Goal: Use online tool/utility: Utilize a website feature to perform a specific function

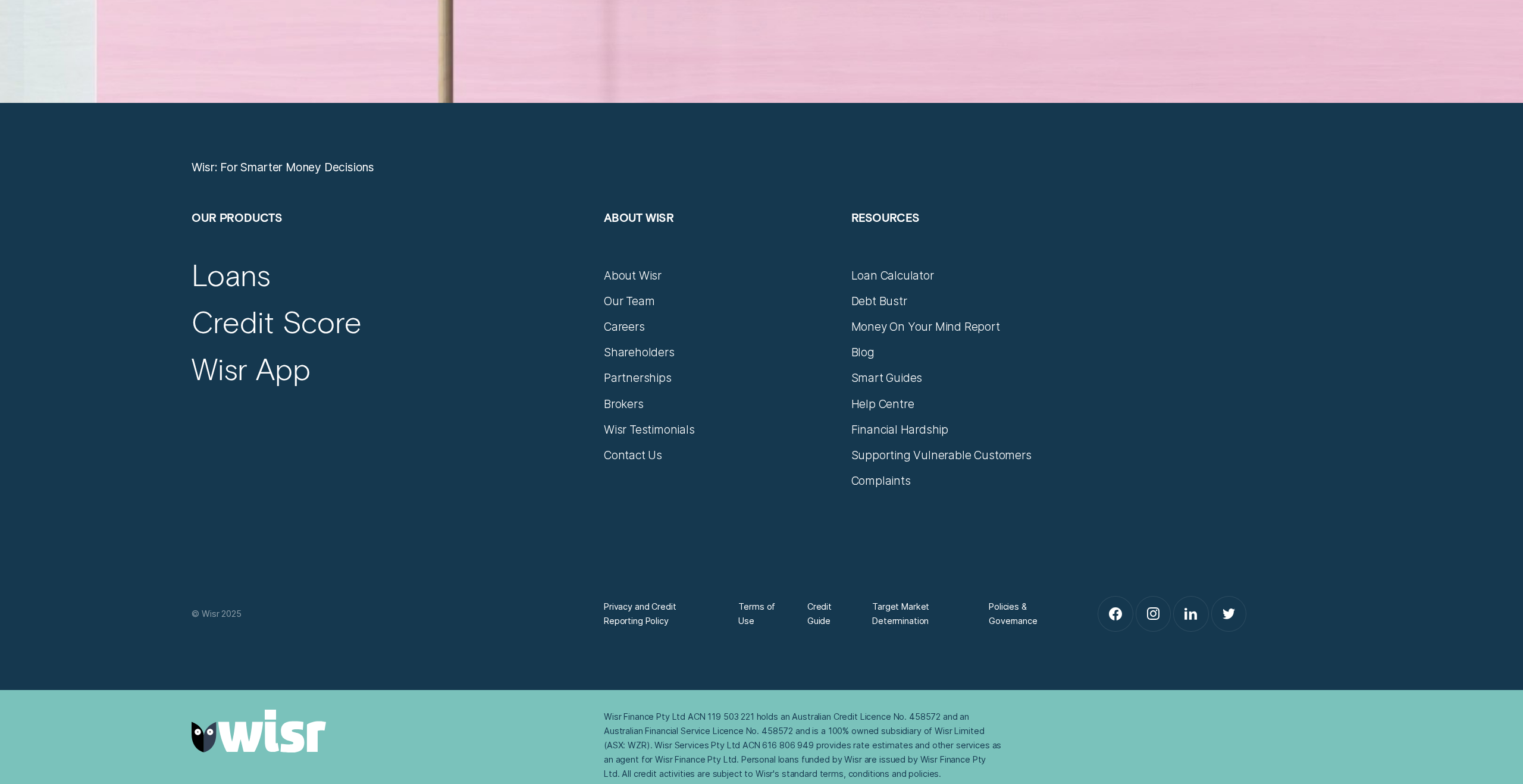
scroll to position [6844, 0]
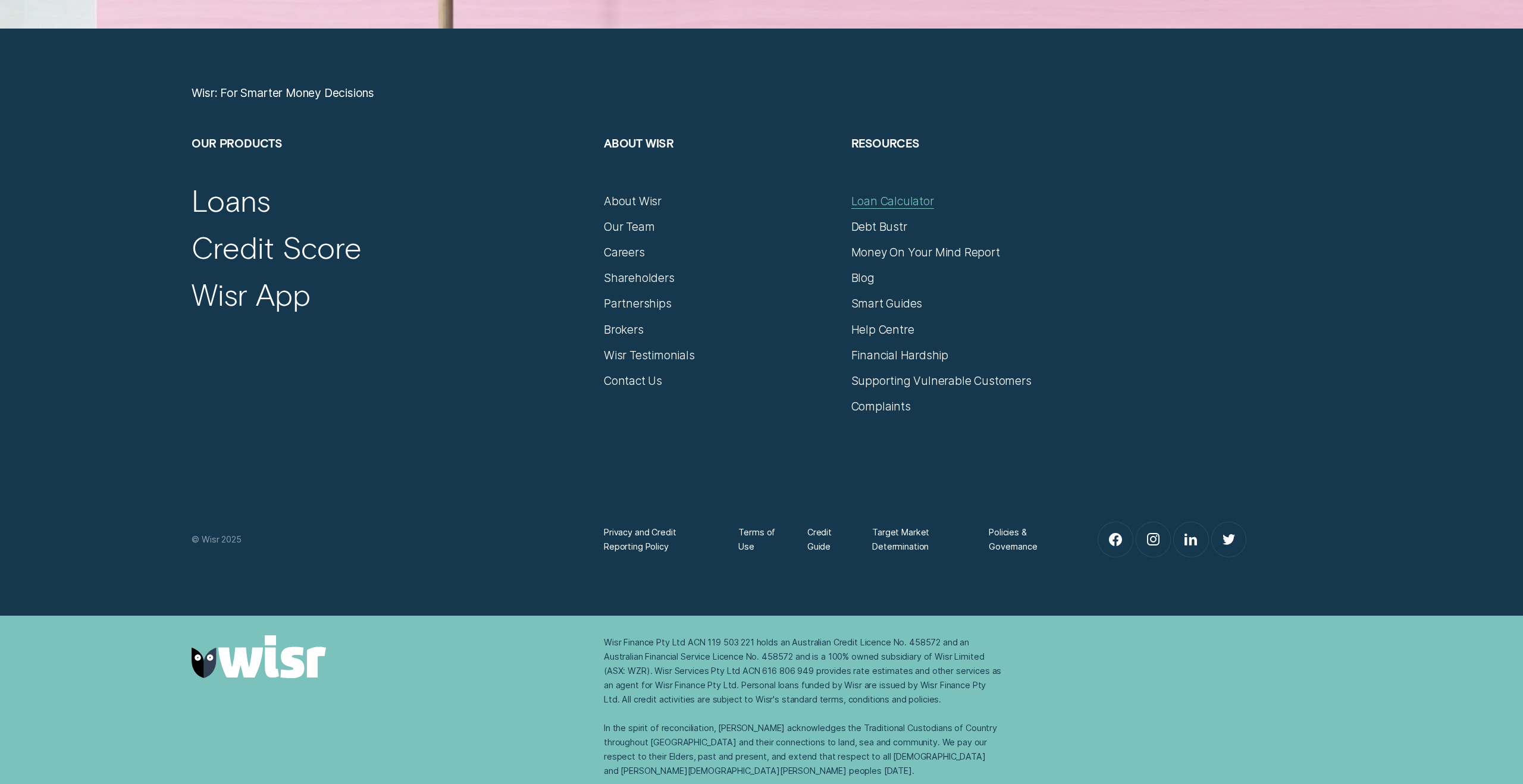
click at [878, 202] on div "Loan Calculator" at bounding box center [892, 201] width 83 height 14
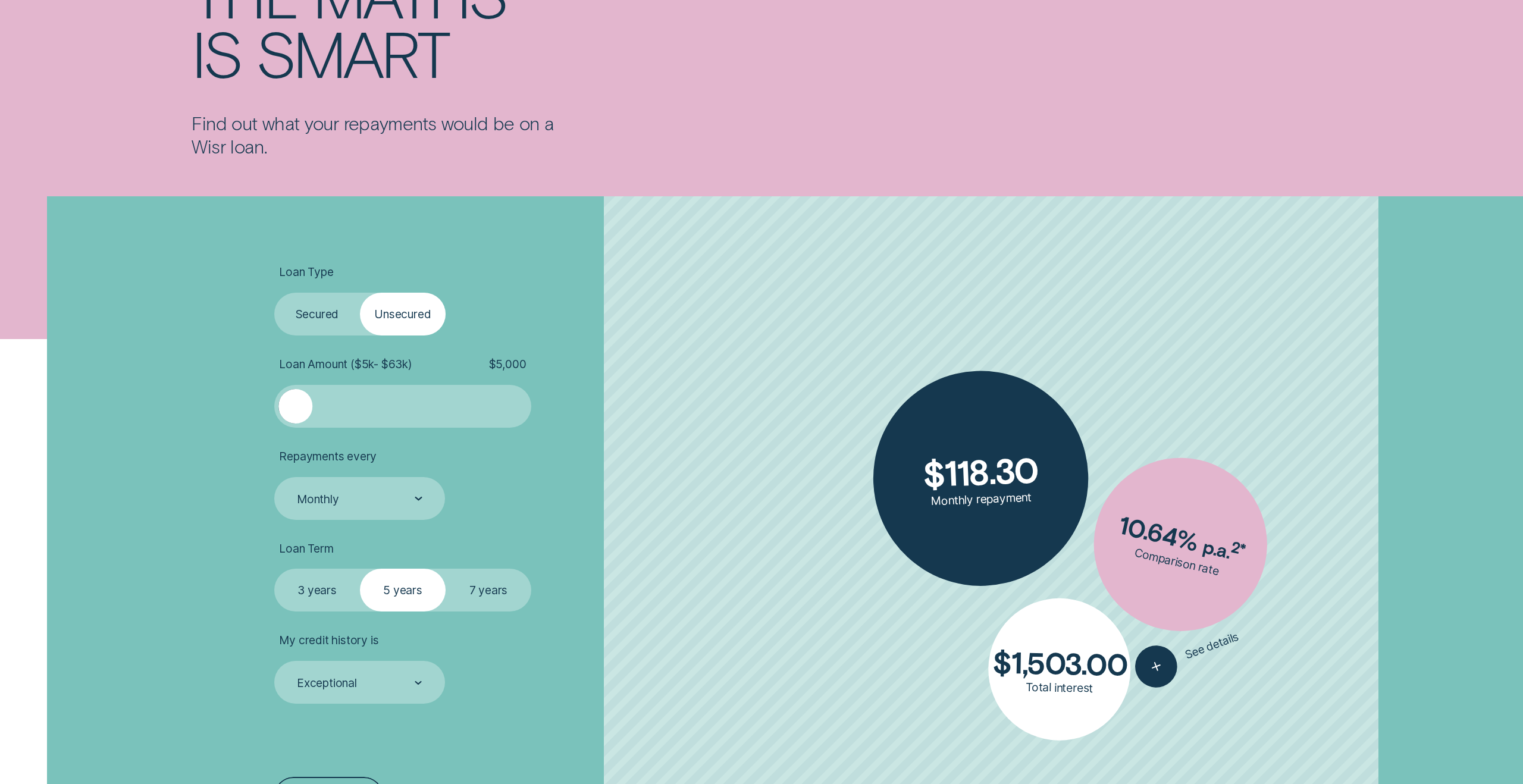
scroll to position [243, 0]
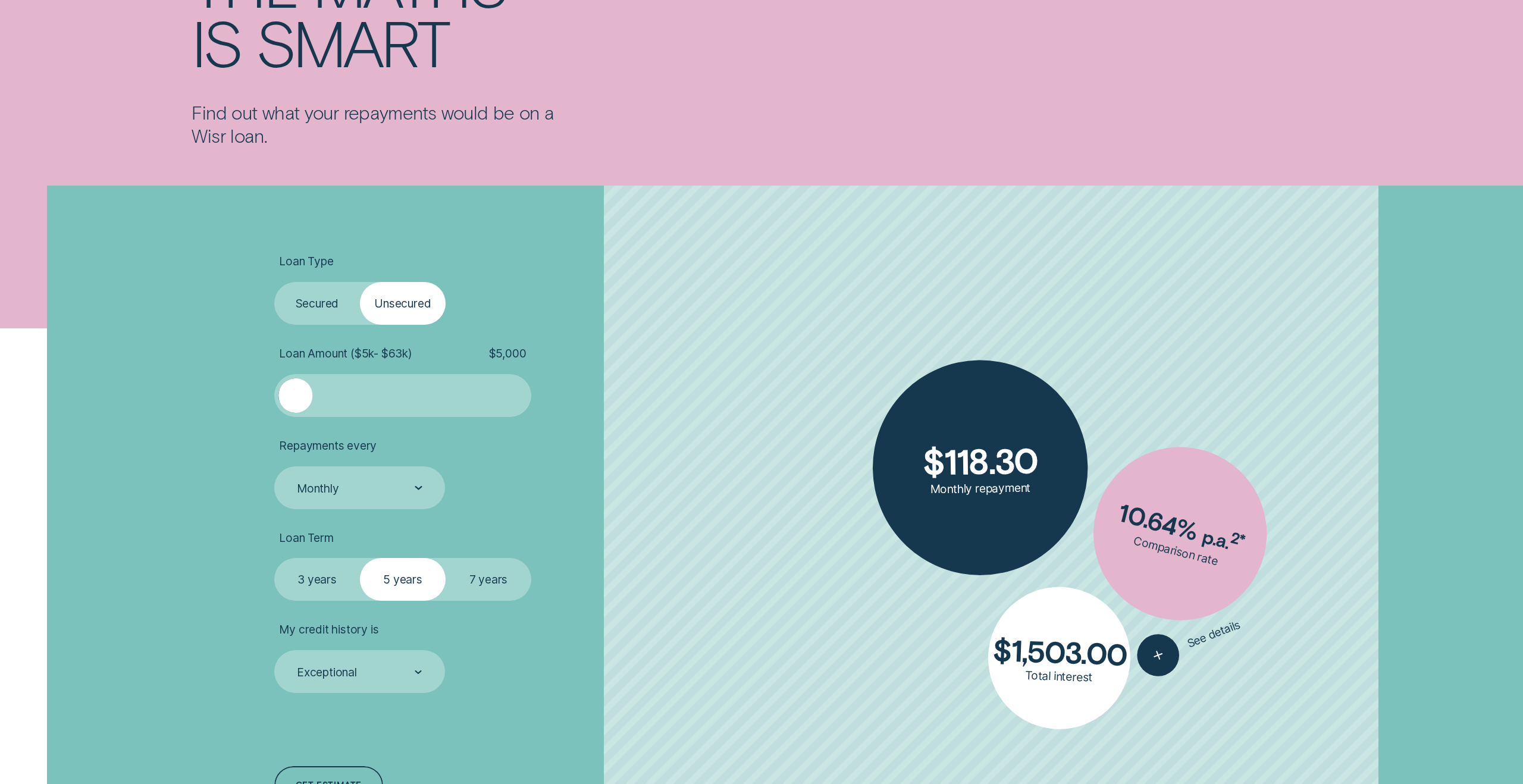
click at [358, 316] on label "Secured" at bounding box center [317, 304] width 86 height 43
click at [274, 282] on input "Secured" at bounding box center [274, 282] width 0 height 0
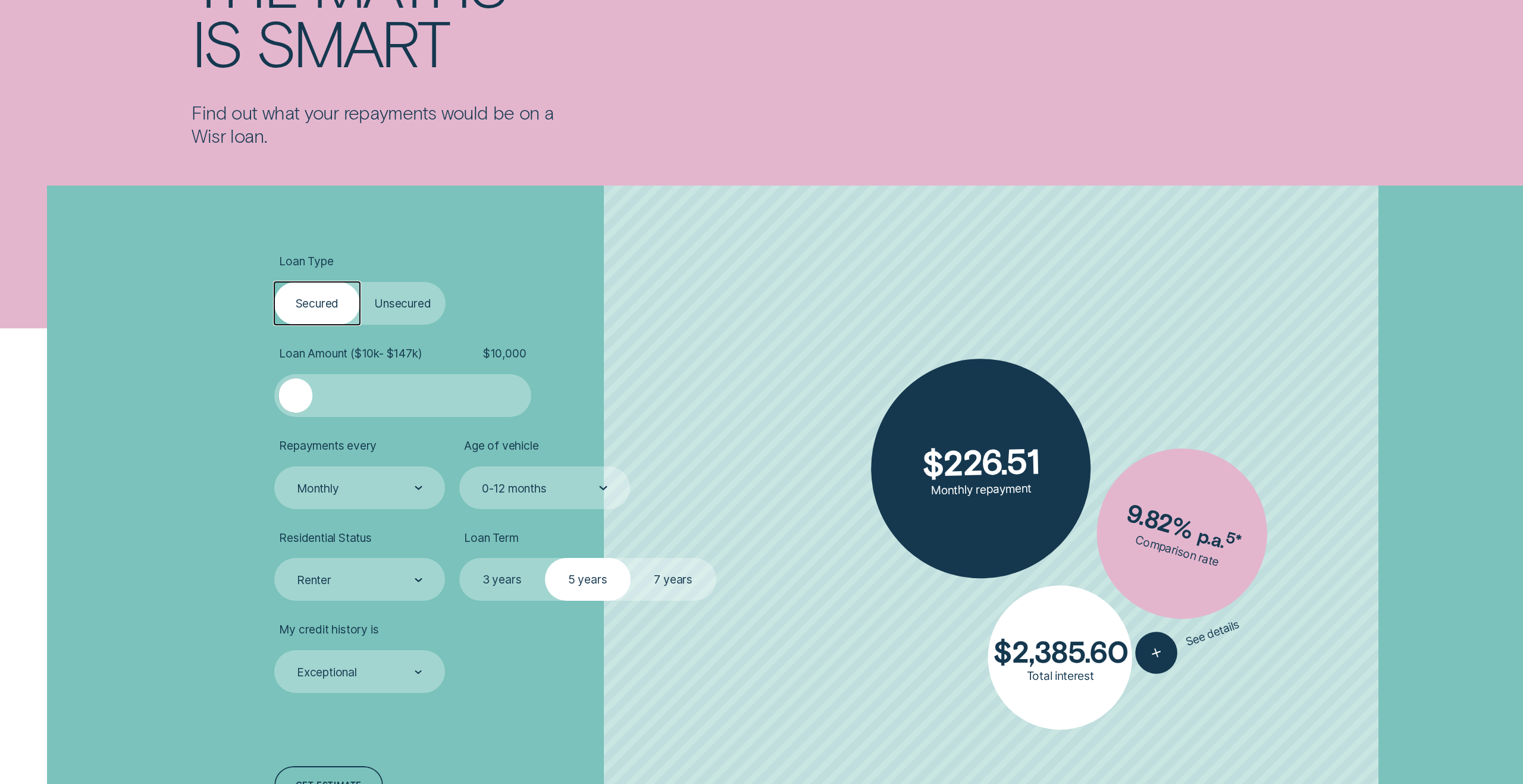
click at [383, 311] on label "Unsecured" at bounding box center [402, 304] width 86 height 43
click at [360, 282] on input "Unsecured" at bounding box center [360, 282] width 0 height 0
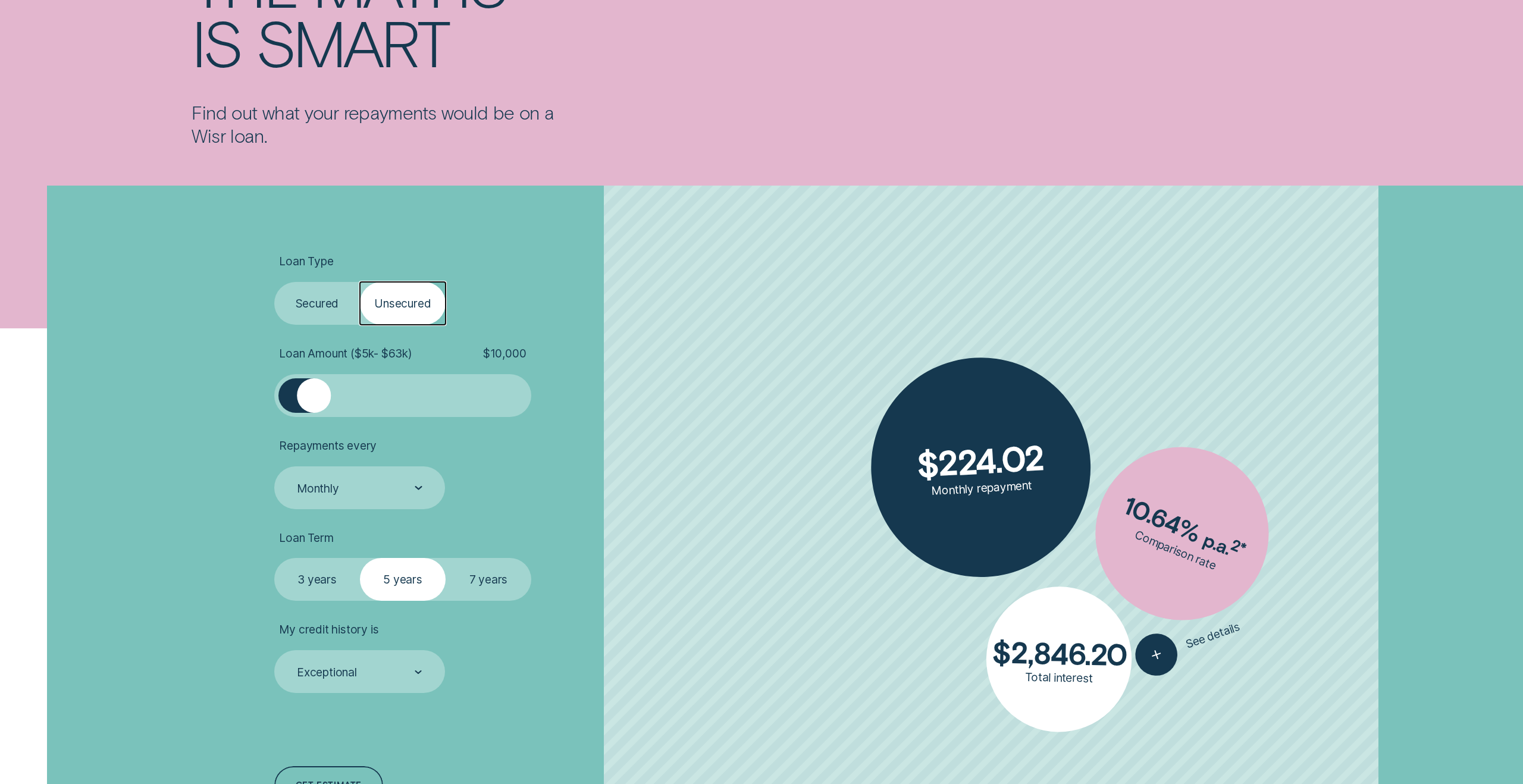
click at [326, 316] on label "Secured" at bounding box center [317, 304] width 86 height 43
click at [274, 282] on input "Secured" at bounding box center [274, 282] width 0 height 0
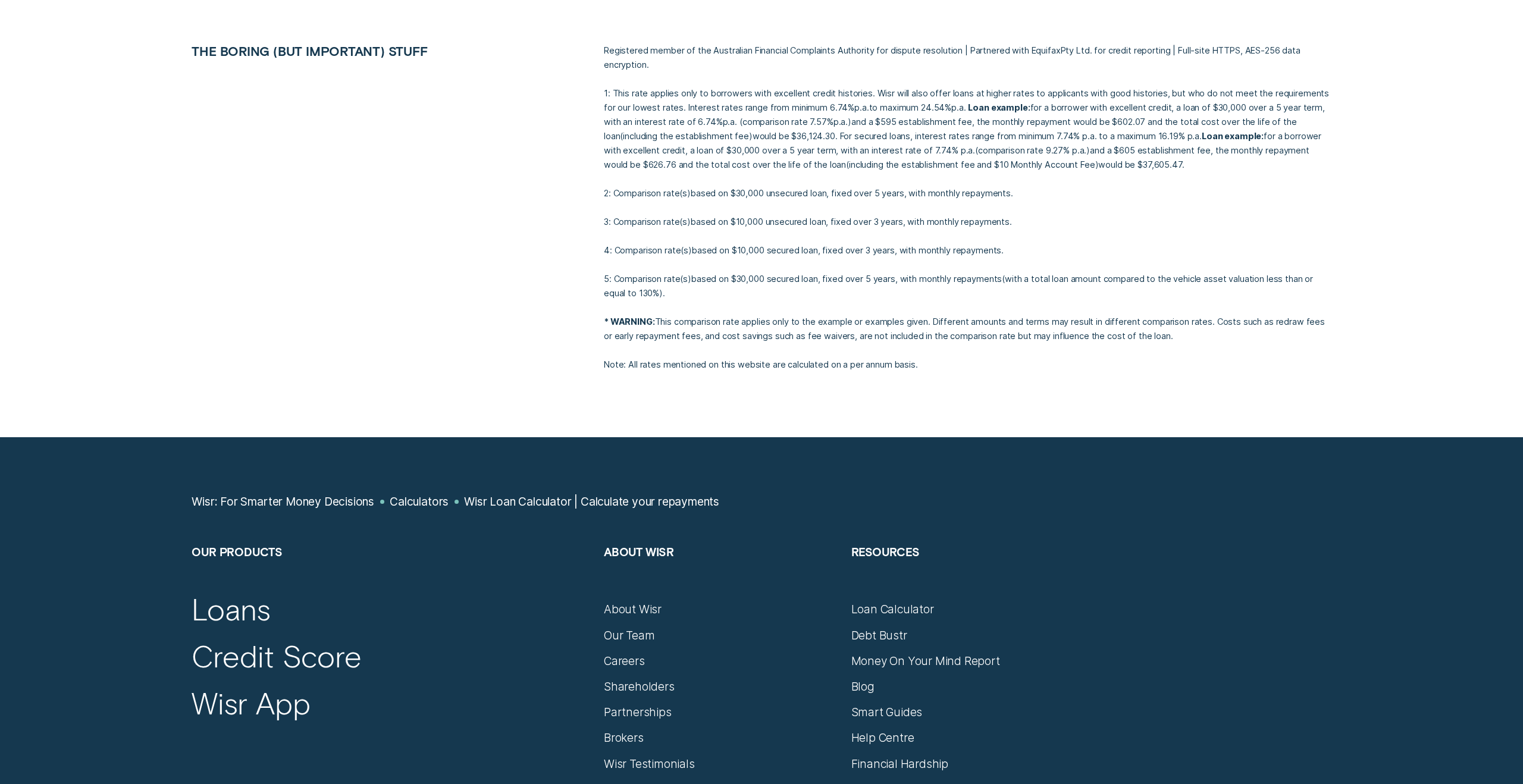
scroll to position [1142, 0]
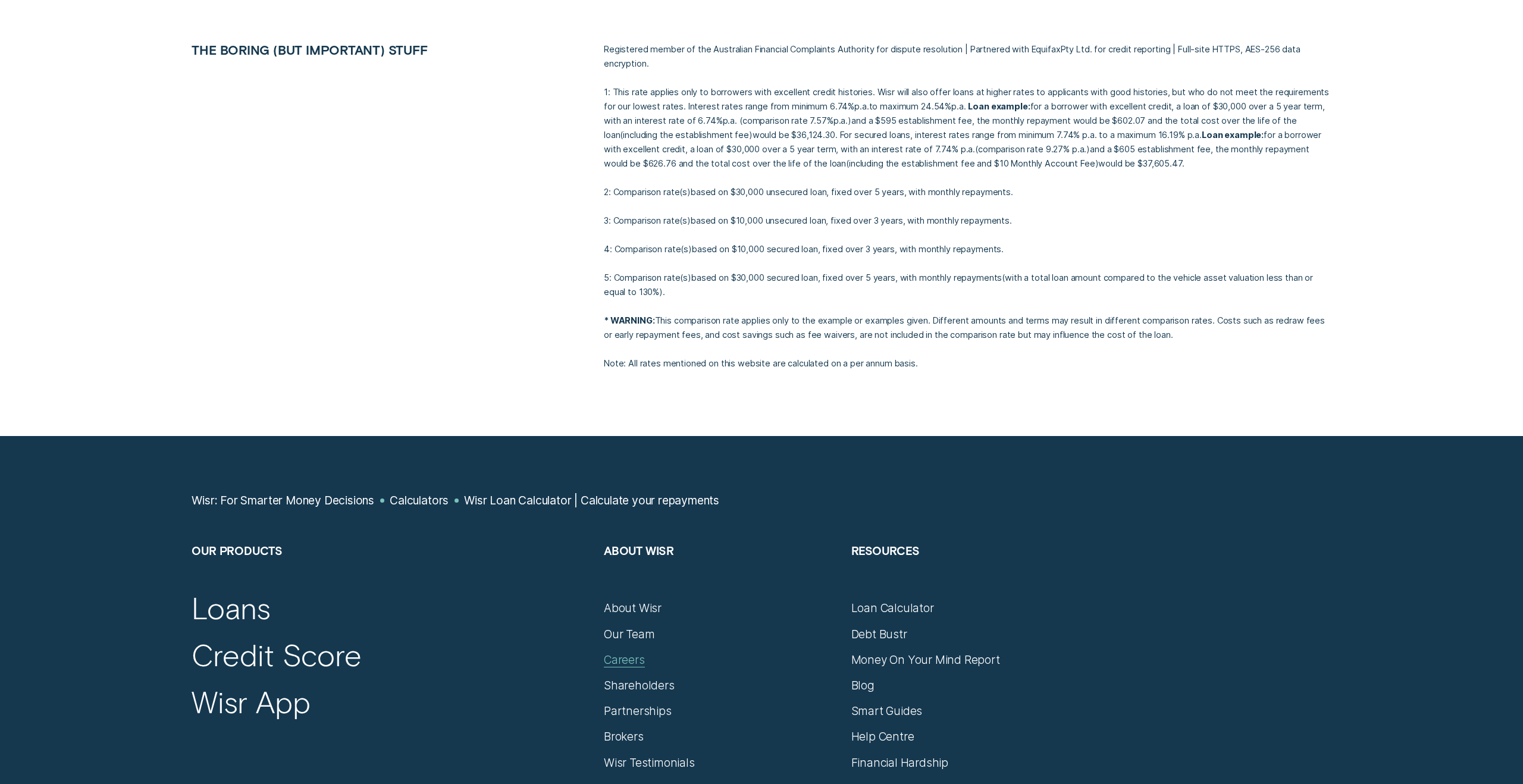
click at [608, 661] on div "Careers" at bounding box center [624, 660] width 41 height 14
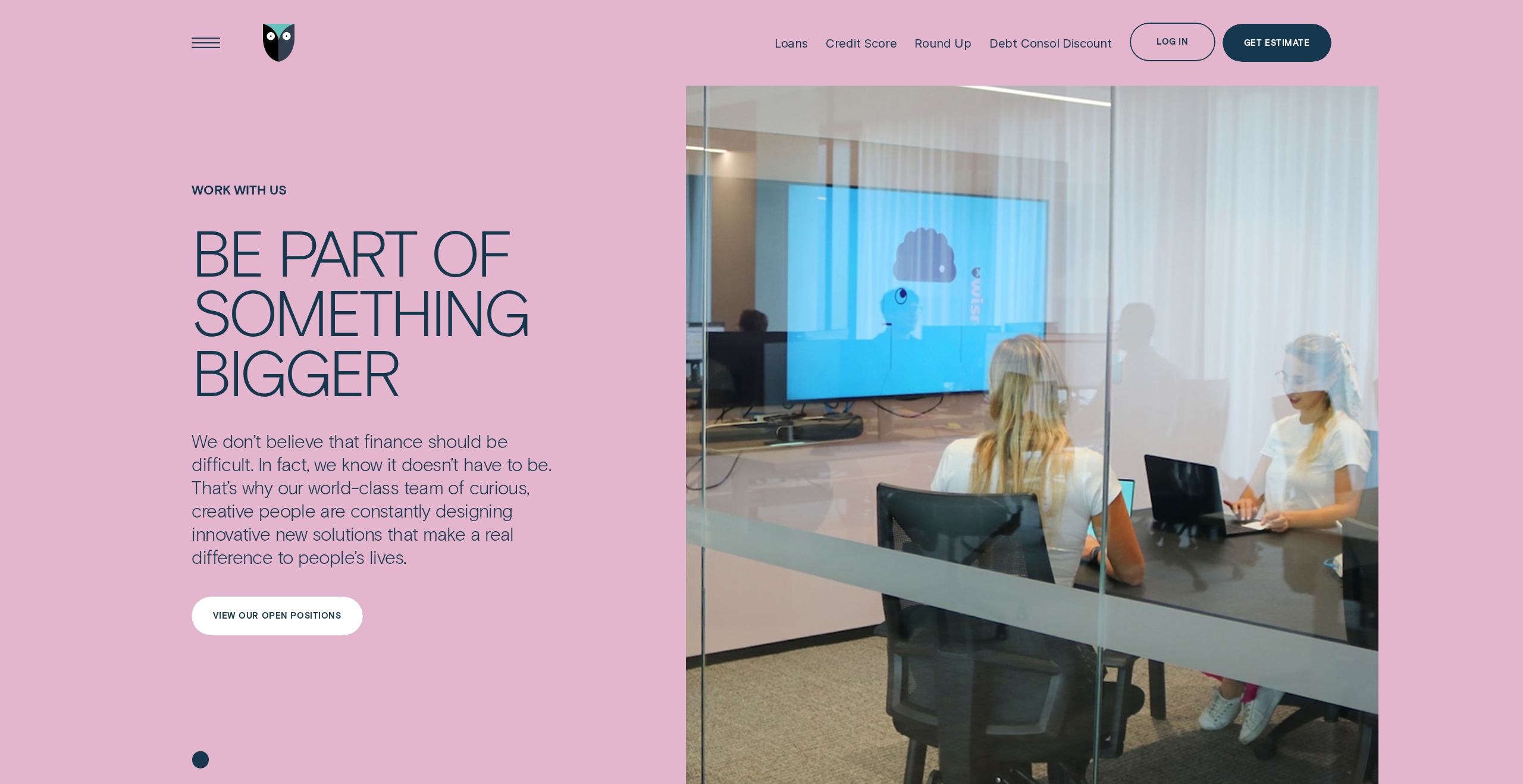
click at [328, 620] on div "View our open positions" at bounding box center [277, 616] width 171 height 39
